Goal: Transaction & Acquisition: Register for event/course

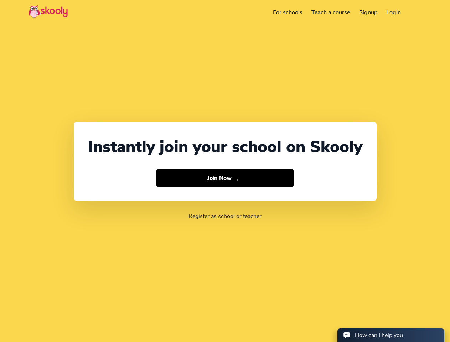
select select "1"
select select "[GEOGRAPHIC_DATA]"
select select "America/New_York"
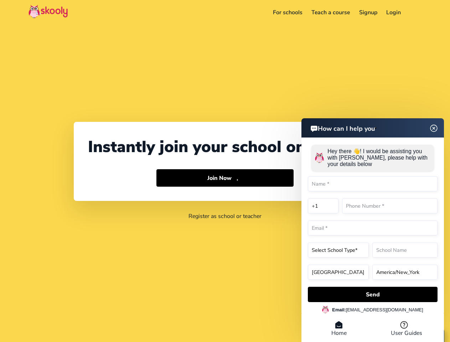
click at [225, 171] on button "Join Now Arrow Forward" at bounding box center [224, 178] width 137 height 18
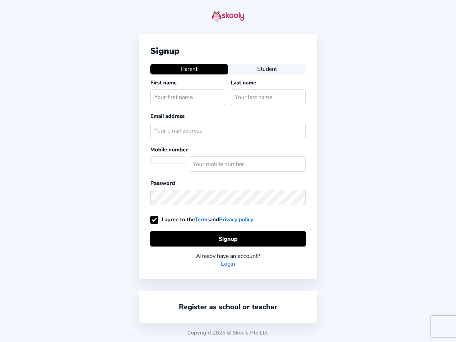
click at [416, 12] on div "Signup Parent Student First name Last name Email address Mobile number Password…" at bounding box center [228, 171] width 456 height 342
click at [225, 178] on div "Signup Parent Student First name Last name Email address Mobile number Password…" at bounding box center [228, 156] width 178 height 245
click at [372, 294] on div "Signup Parent Student First name Last name Email address Mobile number Password…" at bounding box center [228, 171] width 456 height 342
click at [339, 329] on div "Copyright 2025 © Skooly Pte Ltd." at bounding box center [228, 332] width 456 height 19
